Goal: Task Accomplishment & Management: Complete application form

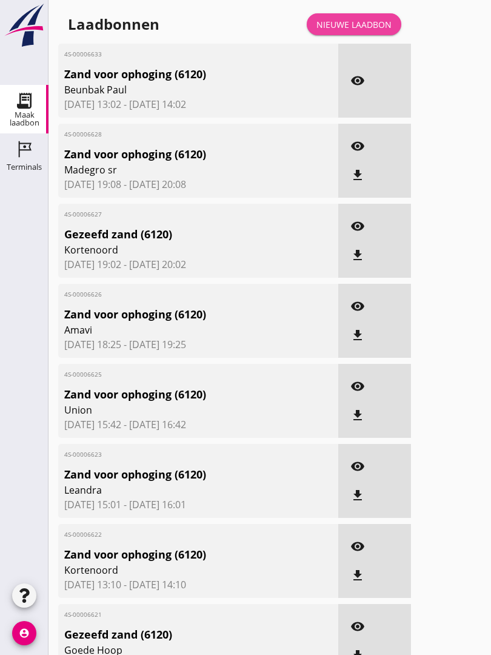
click at [364, 31] on div "Nieuwe laadbon" at bounding box center [353, 24] width 75 height 13
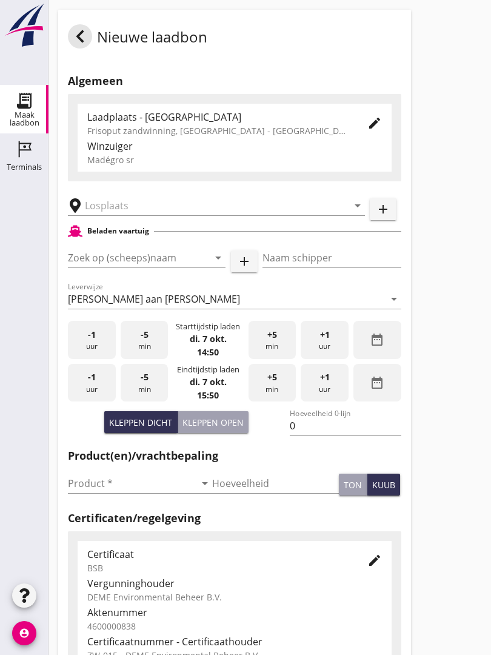
click at [160, 238] on div "Beladen vaartuig" at bounding box center [234, 231] width 333 height 15
click at [155, 215] on input "text" at bounding box center [208, 205] width 246 height 19
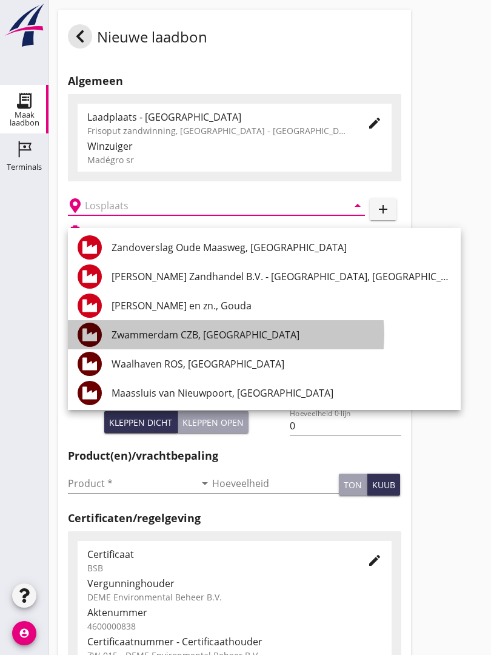
click at [245, 320] on div "Zwammerdam CZB, [GEOGRAPHIC_DATA]" at bounding box center [281, 334] width 339 height 29
type input "Zwammerdam CZB, [GEOGRAPHIC_DATA]"
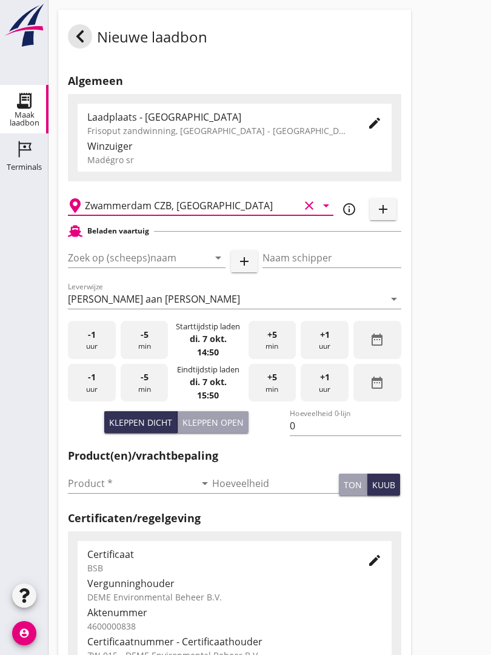
click at [180, 267] on input "Zoek op (scheeps)naam" at bounding box center [130, 257] width 124 height 19
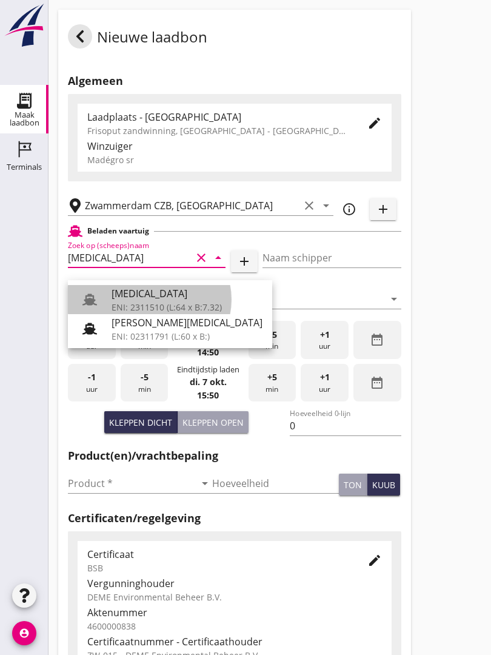
click at [148, 292] on div "[MEDICAL_DATA]" at bounding box center [187, 293] width 151 height 15
type input "[MEDICAL_DATA]"
type input "[PERSON_NAME]"
type input "552"
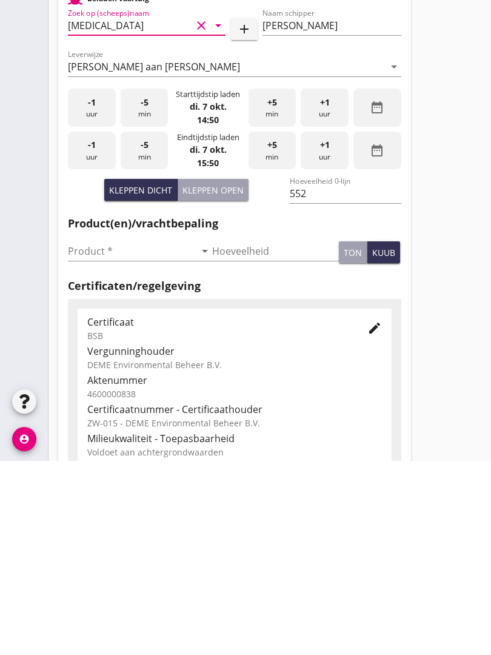
scroll to position [40, 0]
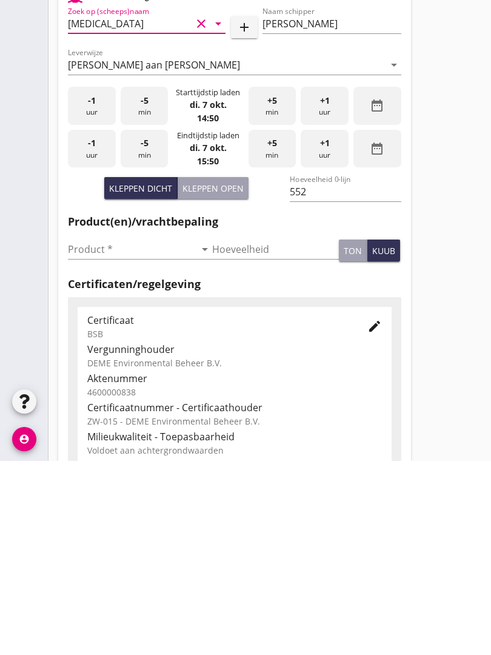
click at [87, 433] on input "Product *" at bounding box center [131, 442] width 127 height 19
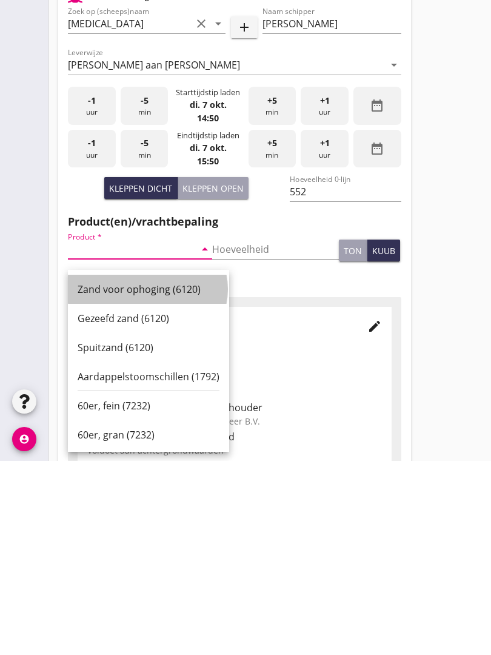
click at [147, 476] on div "Zand voor ophoging (6120)" at bounding box center [149, 483] width 142 height 15
type input "Zand voor ophoging (6120)"
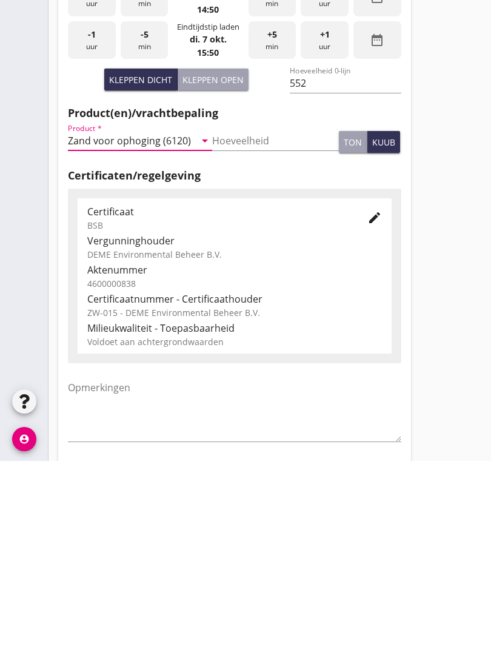
scroll to position [212, 0]
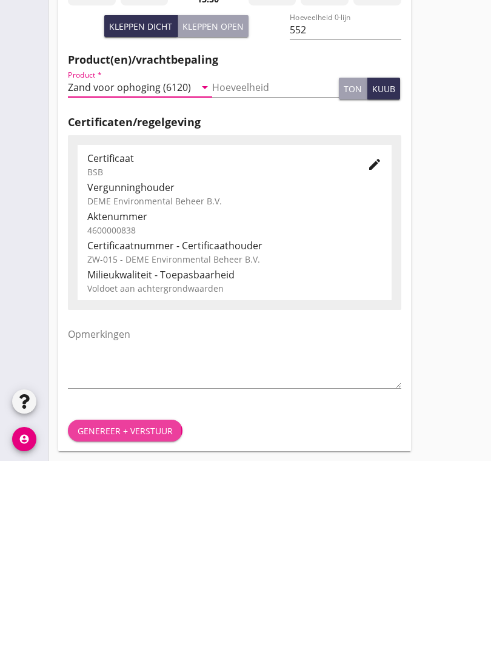
click at [126, 618] on div "Genereer + verstuur" at bounding box center [125, 624] width 95 height 13
